Goal: Check status: Check status

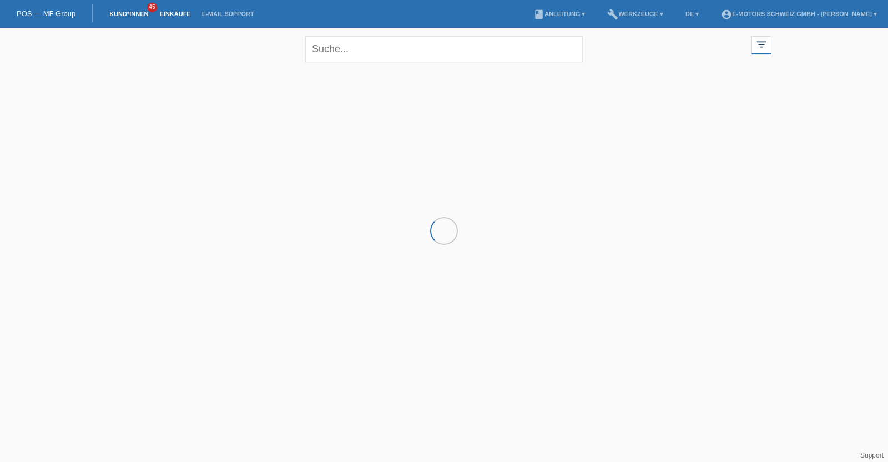
click at [174, 16] on link "Einkäufe" at bounding box center [175, 14] width 42 height 7
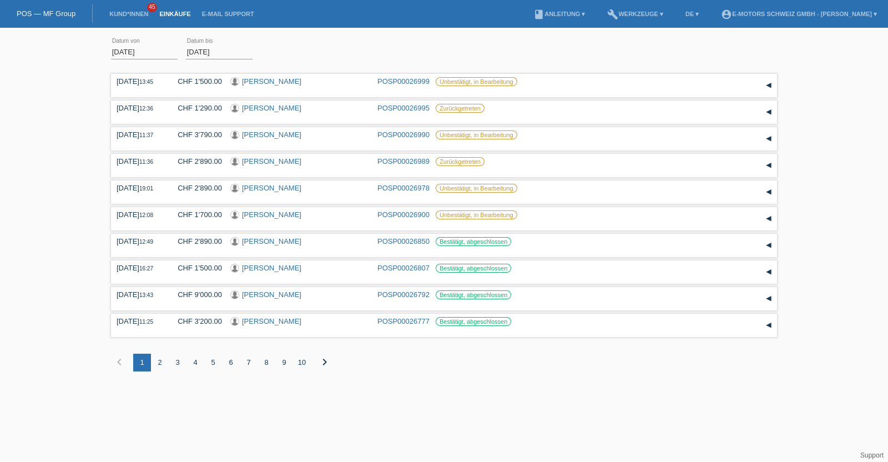
click at [522, 388] on html "POS — MF Group Kund*innen 45 Einkäufe E-Mail Support menu account_circle" at bounding box center [444, 194] width 888 height 388
click at [171, 13] on link "Einkäufe" at bounding box center [175, 14] width 42 height 7
click at [431, 378] on div "03.09.2025 13:45 CHF 1'500.00 Roxana Maria Reimann POSP00026999 Datum" at bounding box center [444, 229] width 666 height 317
click at [169, 16] on link "Einkäufe" at bounding box center [175, 14] width 42 height 7
